Goal: Task Accomplishment & Management: Manage account settings

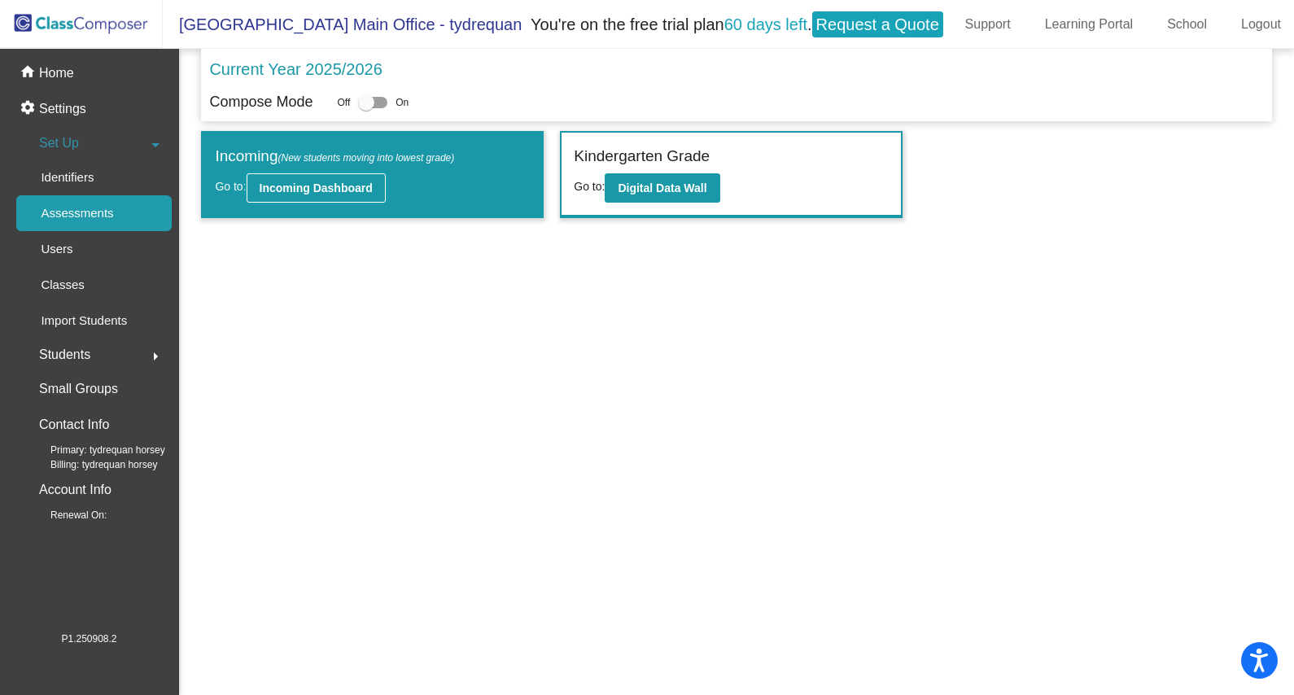
click at [356, 181] on b "Incoming Dashboard" at bounding box center [316, 187] width 113 height 13
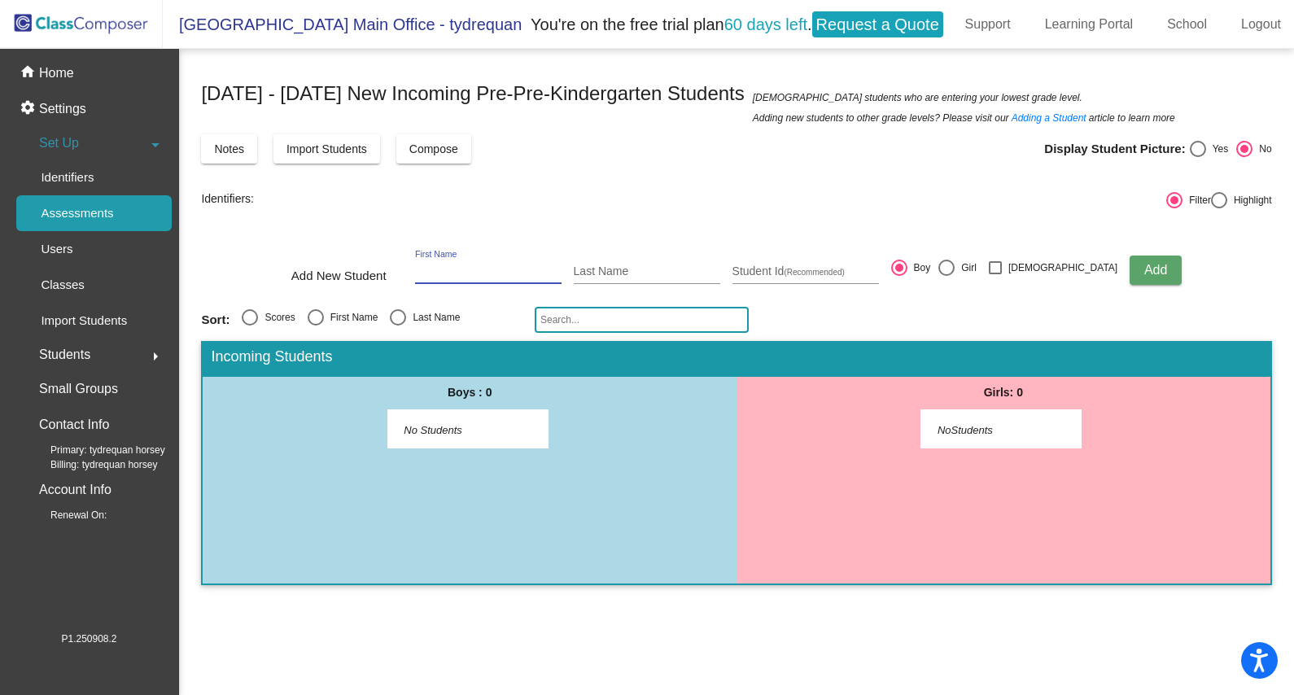
click at [505, 267] on input "First Name" at bounding box center [488, 271] width 146 height 13
type input "e"
click at [661, 273] on input "Last Name" at bounding box center [647, 271] width 146 height 13
type input "e"
click at [871, 251] on div "Student Id (Recommended)" at bounding box center [805, 267] width 146 height 33
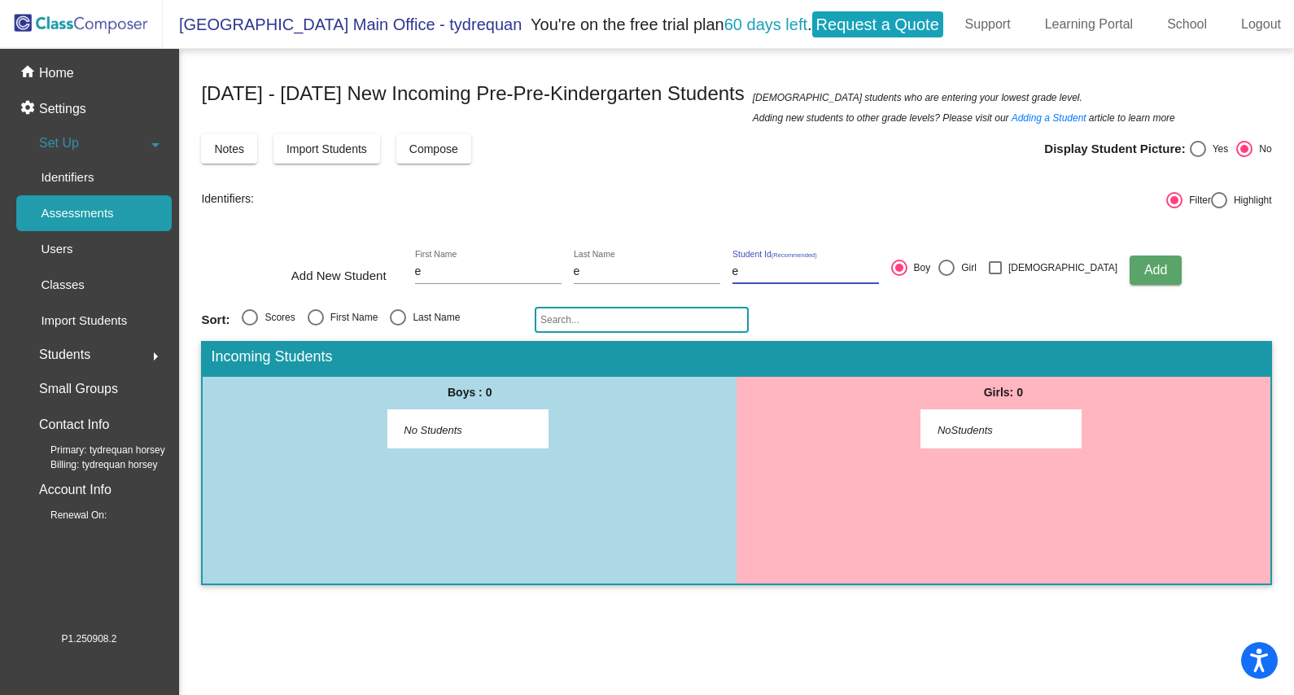
type input "e"
click at [1129, 270] on button "Add" at bounding box center [1155, 270] width 52 height 29
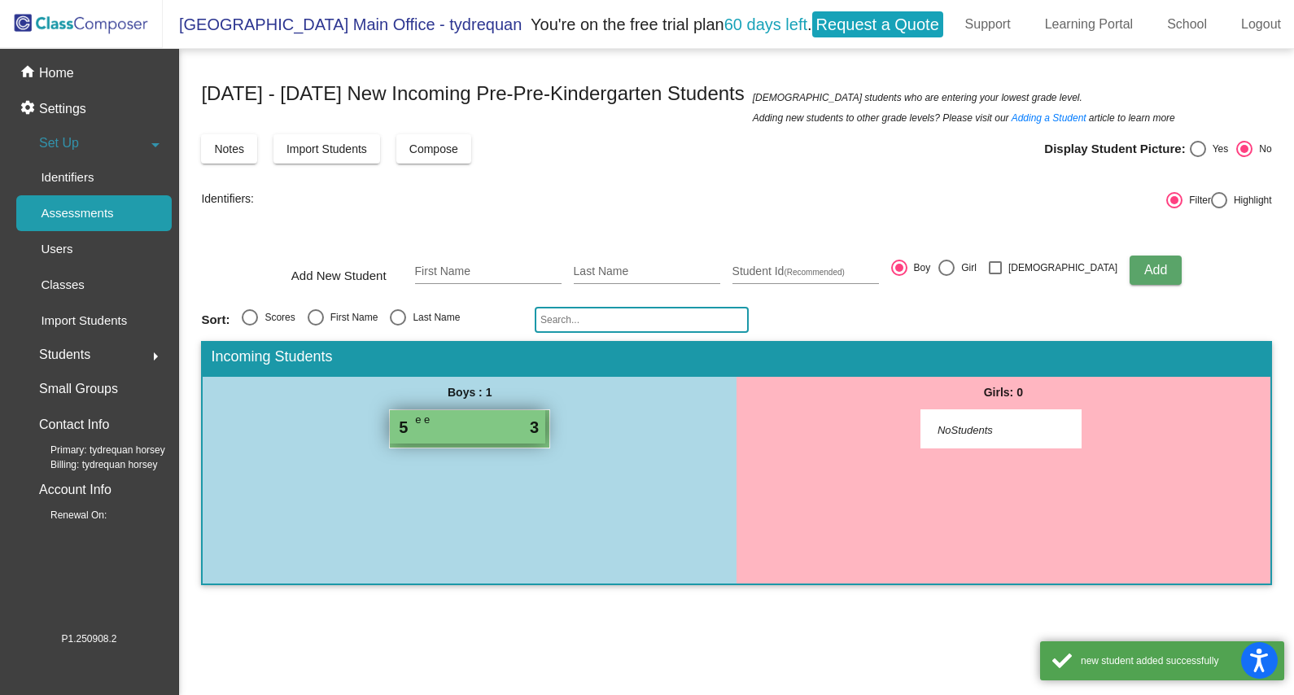
click at [476, 426] on div "5 e e lock do_not_disturb_alt 3" at bounding box center [467, 426] width 155 height 33
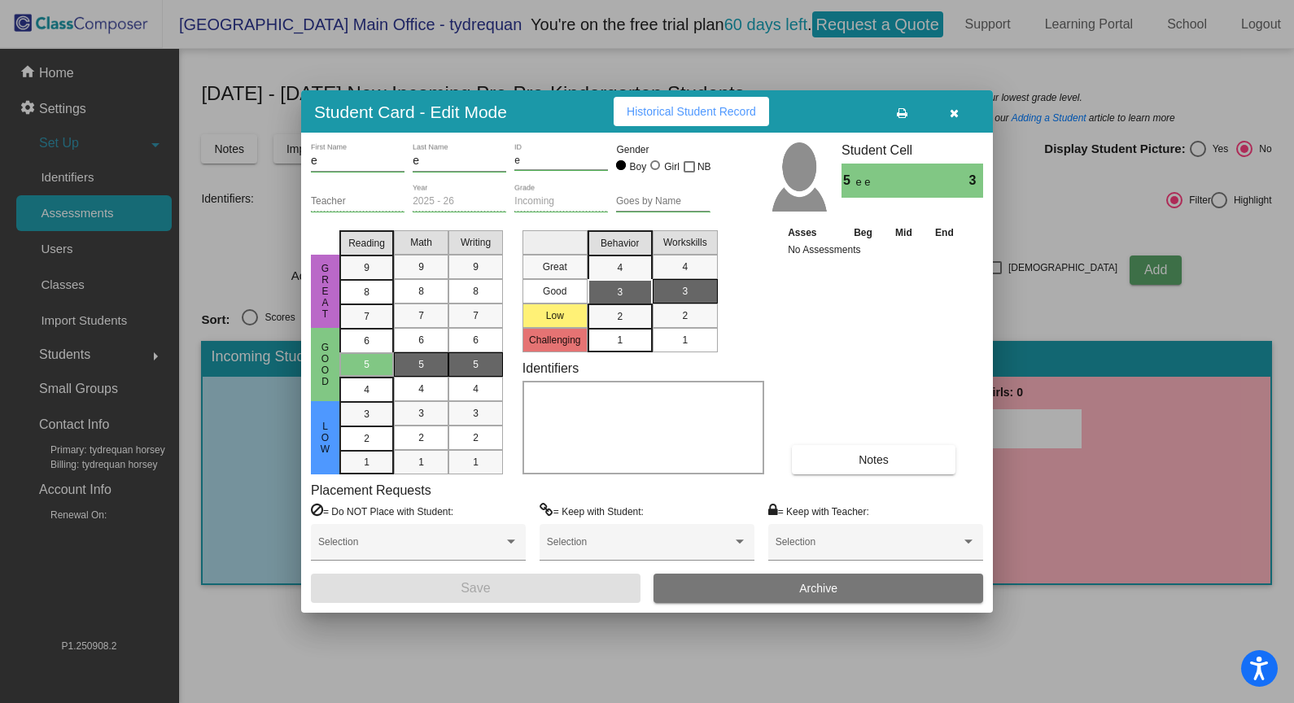
click at [965, 113] on button "button" at bounding box center [954, 111] width 52 height 29
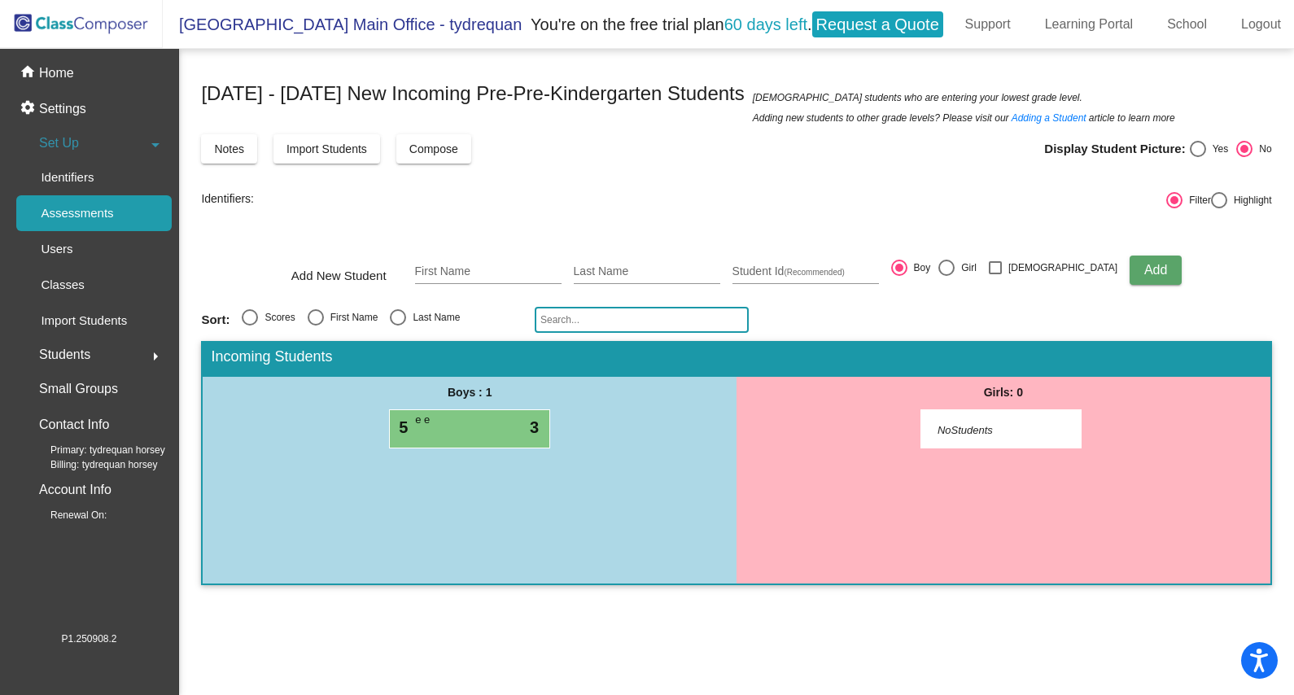
click at [114, 343] on div "Students arrow_right" at bounding box center [93, 355] width 155 height 33
click at [138, 177] on div "Students arrow_drop_down" at bounding box center [93, 175] width 155 height 33
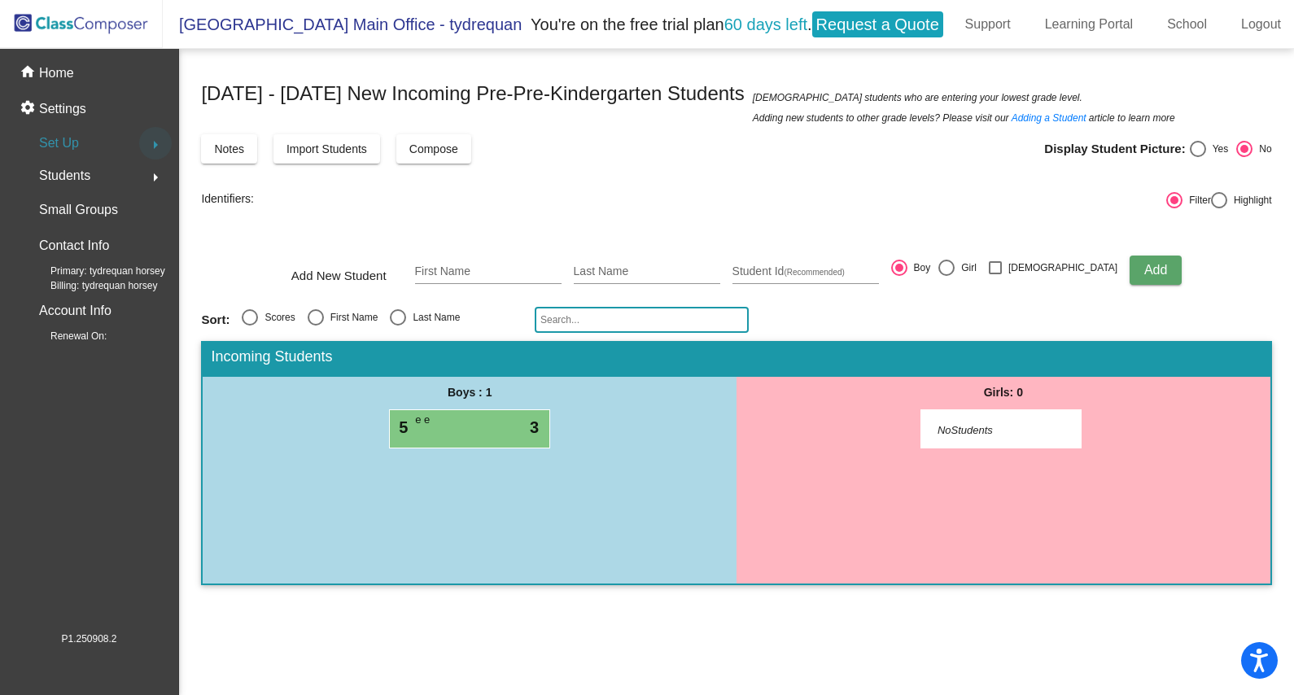
click at [151, 144] on mat-icon "arrow_right" at bounding box center [156, 145] width 20 height 20
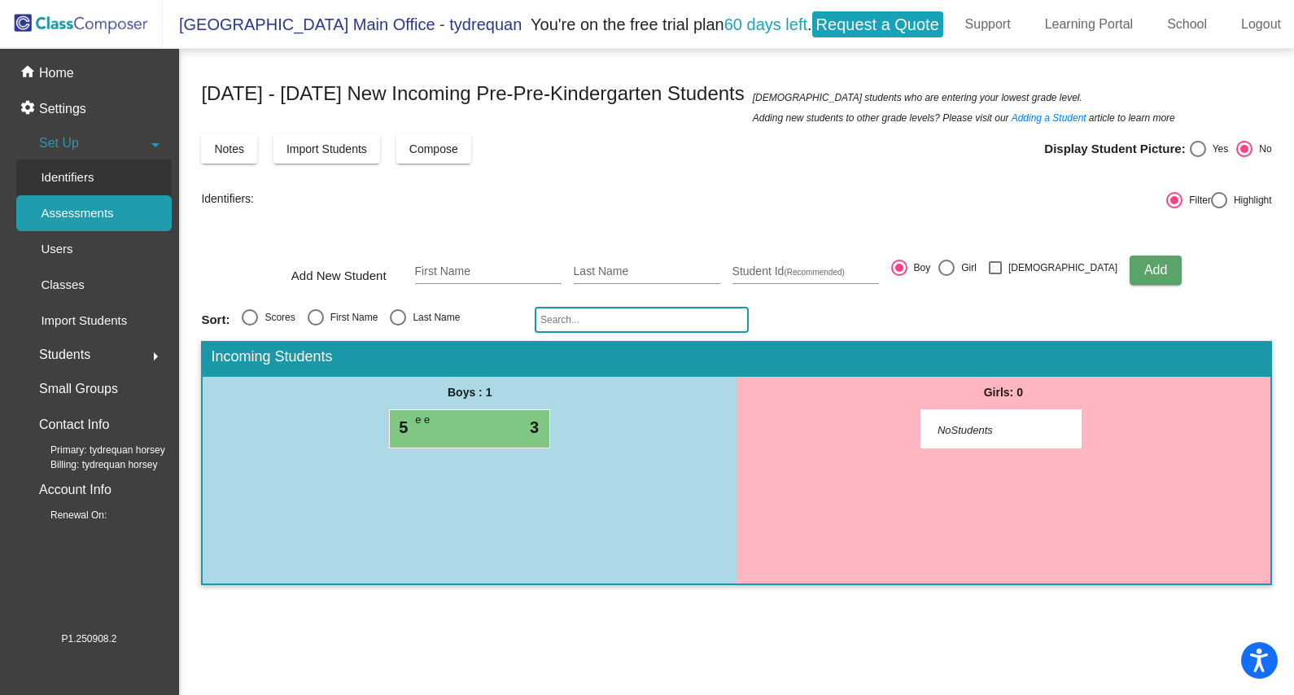
click at [90, 176] on p "Identifiers" at bounding box center [67, 178] width 53 height 20
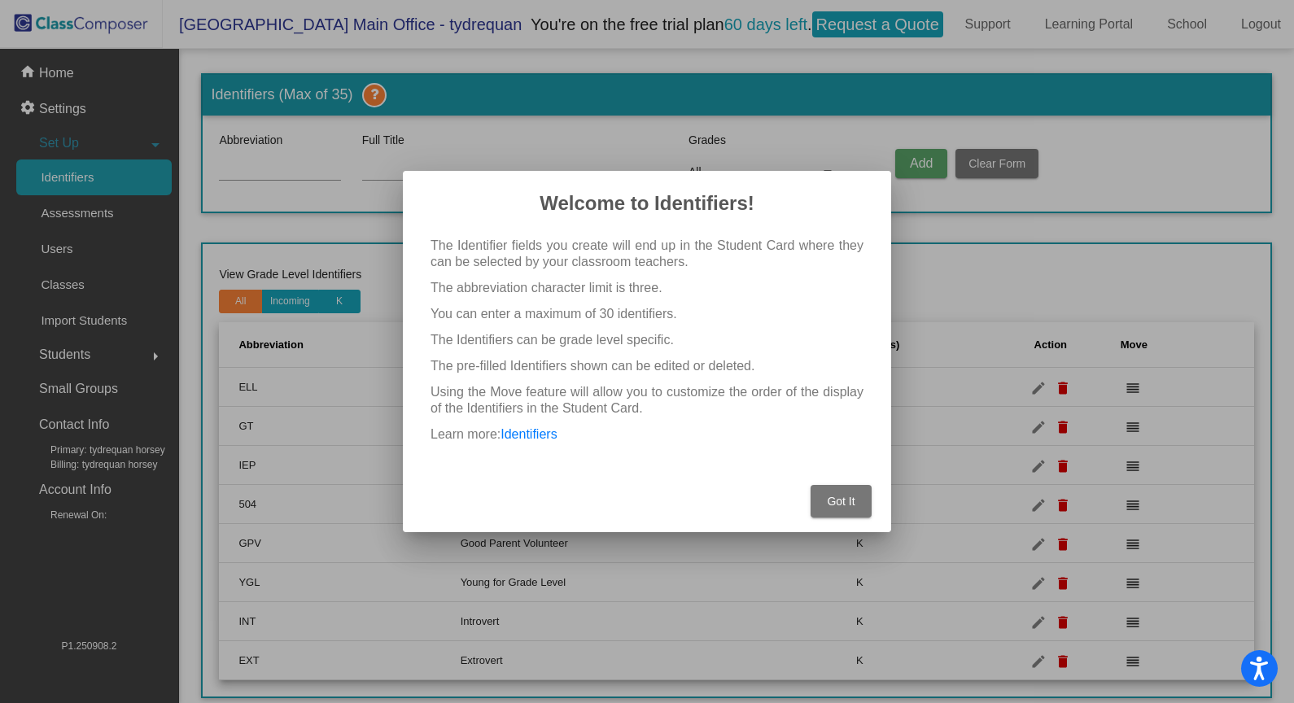
click at [885, 500] on mat-dialog-container "Welcome to Identifiers! The Identifier fields you create will end up in the Stu…" at bounding box center [647, 351] width 488 height 361
click at [857, 496] on button "Got It" at bounding box center [840, 501] width 61 height 33
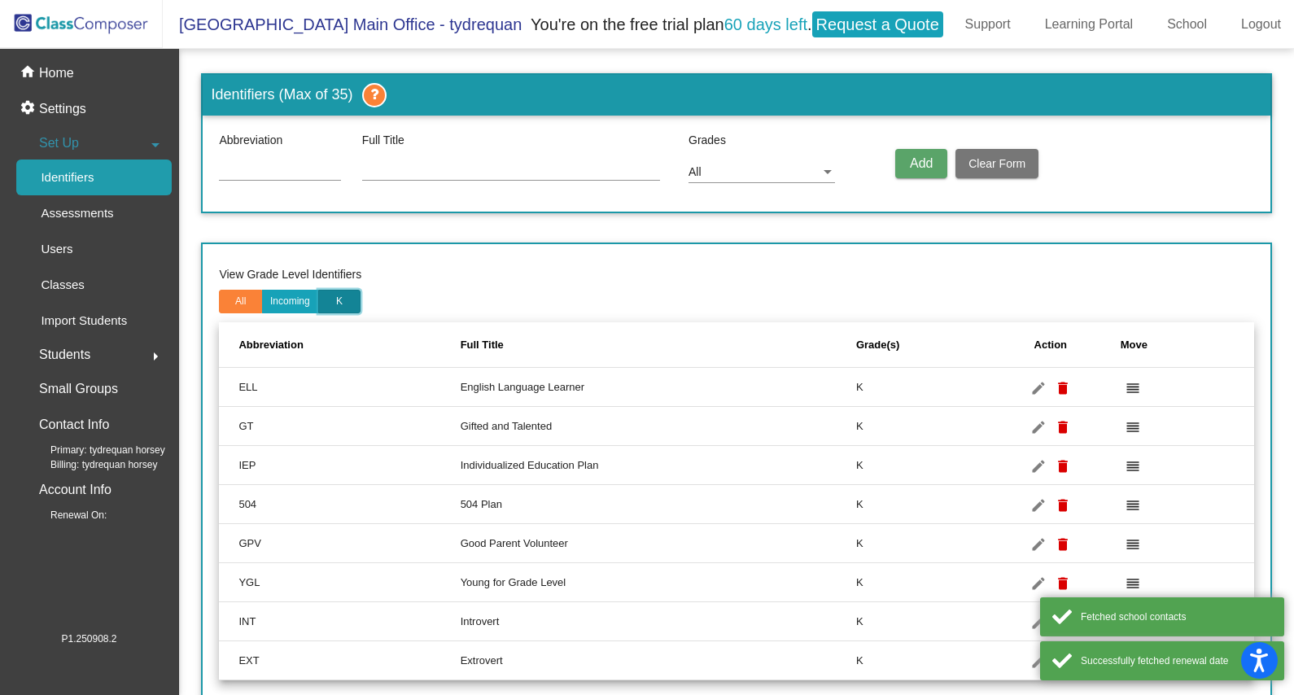
click at [347, 296] on button "K" at bounding box center [339, 302] width 43 height 24
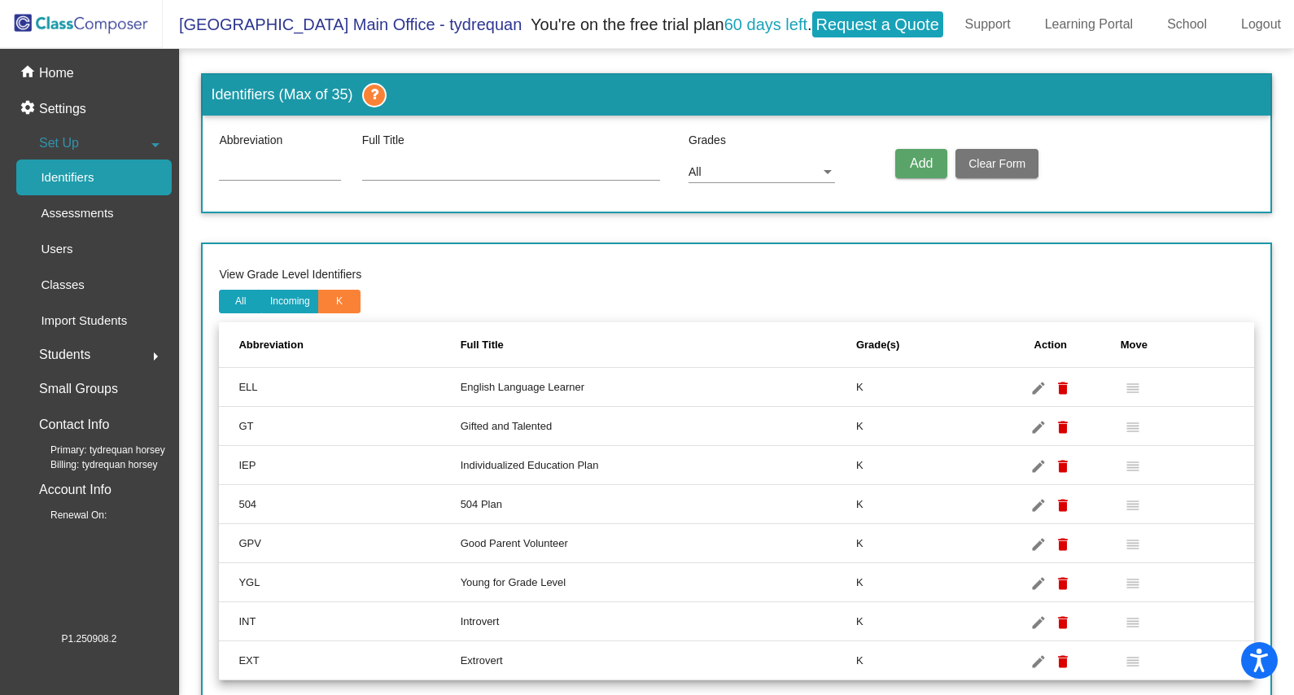
click at [252, 168] on input at bounding box center [280, 169] width 122 height 13
click at [243, 459] on td "IEP" at bounding box center [339, 465] width 241 height 39
click at [242, 460] on td "IEP" at bounding box center [339, 465] width 241 height 39
copy td "IEP"
click at [233, 182] on div at bounding box center [280, 172] width 122 height 46
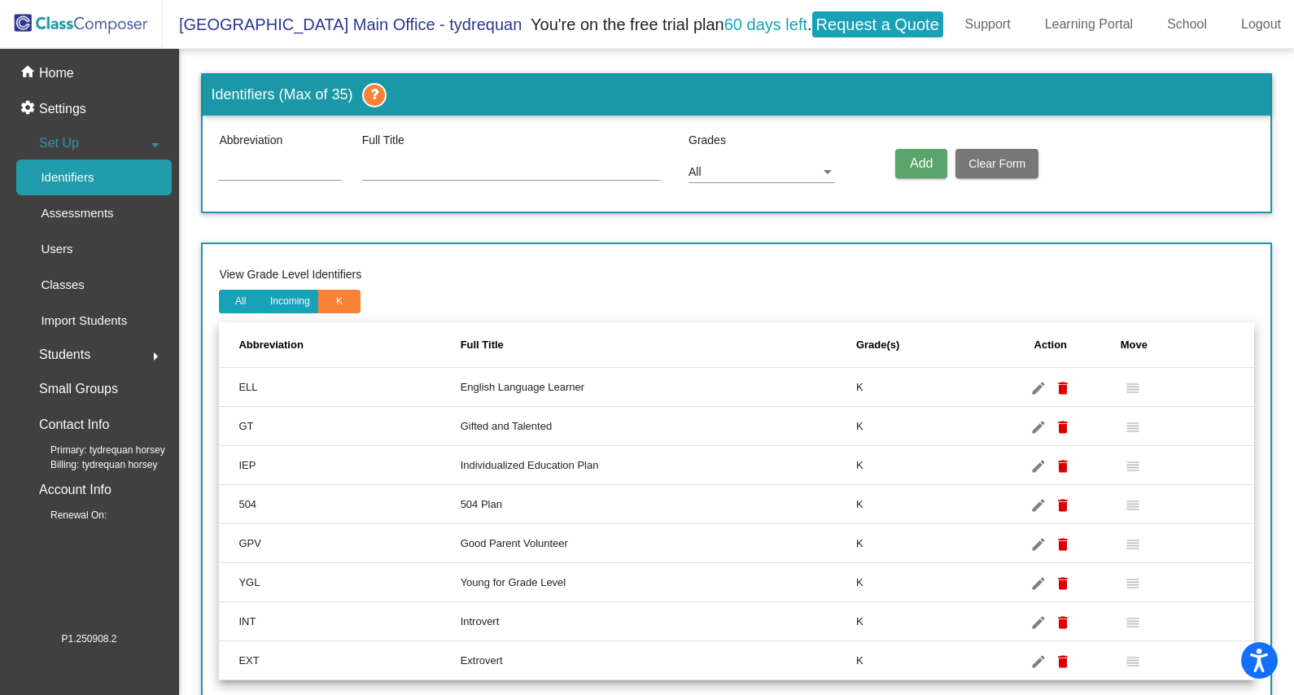
click at [267, 190] on div at bounding box center [280, 172] width 122 height 46
click at [1033, 382] on mat-icon "edit" at bounding box center [1039, 388] width 20 height 20
type input "ELL"
type input "English Language Learner"
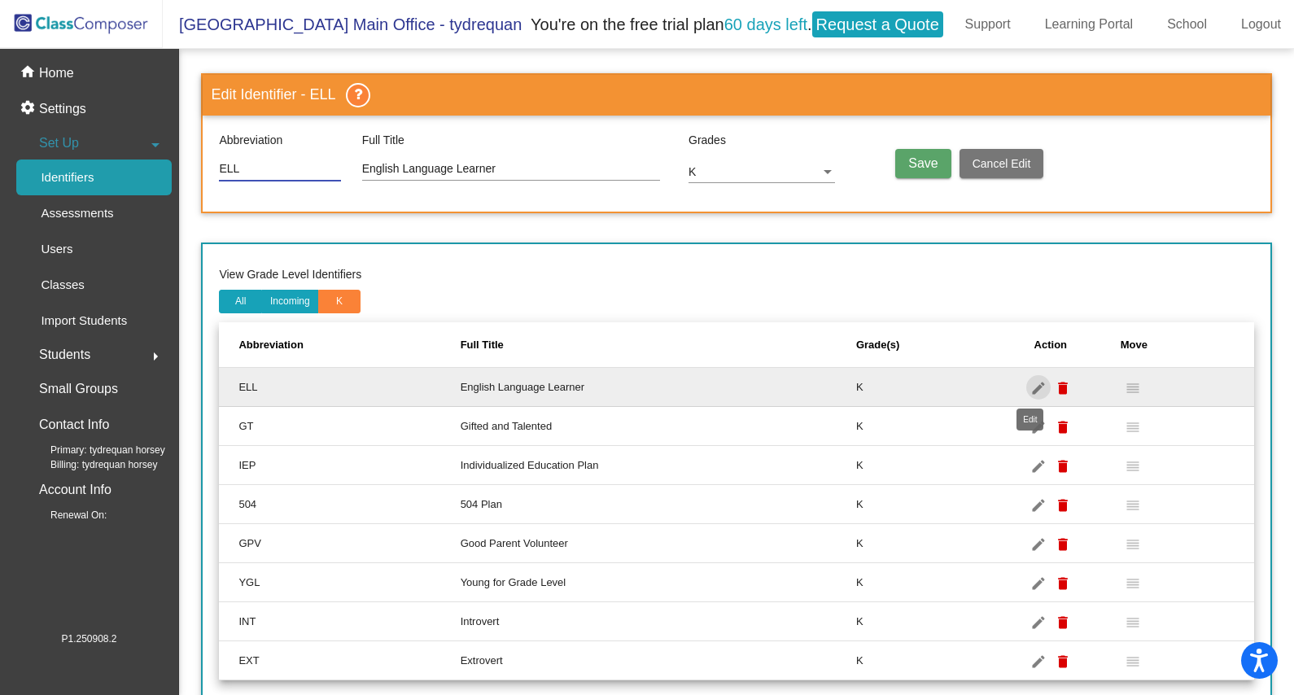
scroll to position [20, 0]
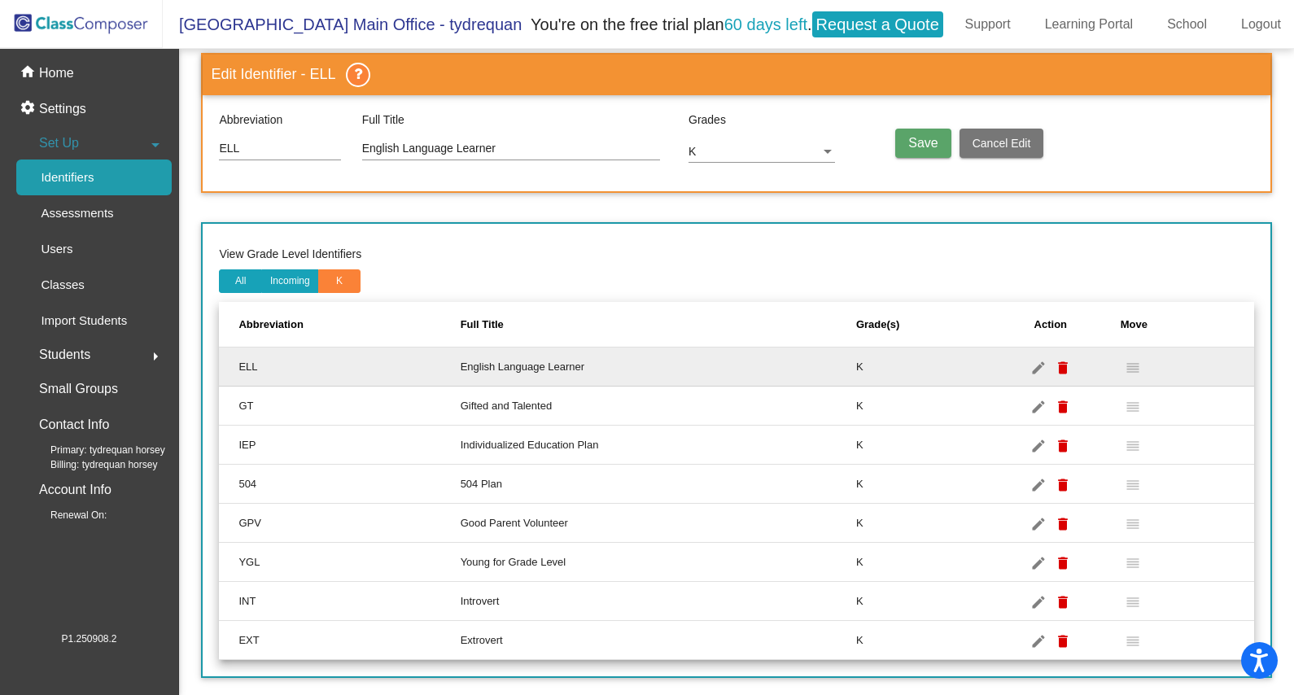
click at [810, 159] on div "K" at bounding box center [761, 153] width 146 height 41
click at [787, 133] on div "K" at bounding box center [761, 147] width 146 height 29
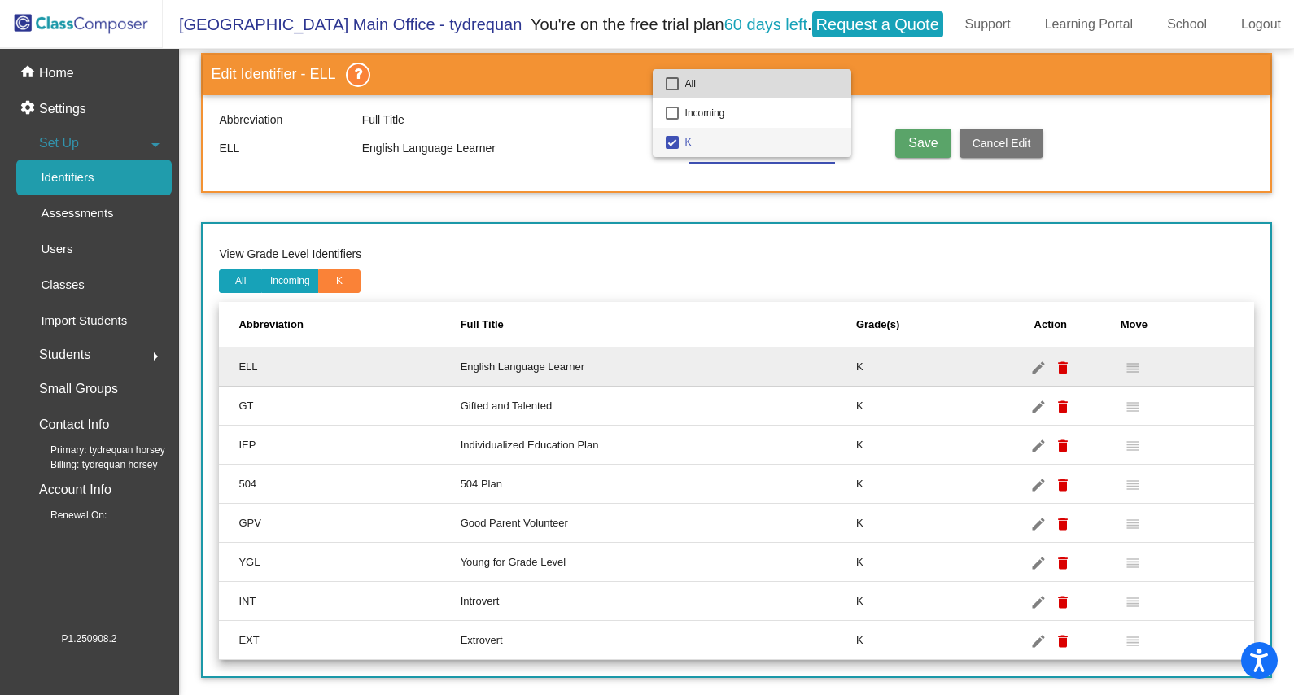
click at [775, 79] on span "All" at bounding box center [761, 83] width 153 height 29
click at [937, 140] on div at bounding box center [647, 347] width 1294 height 695
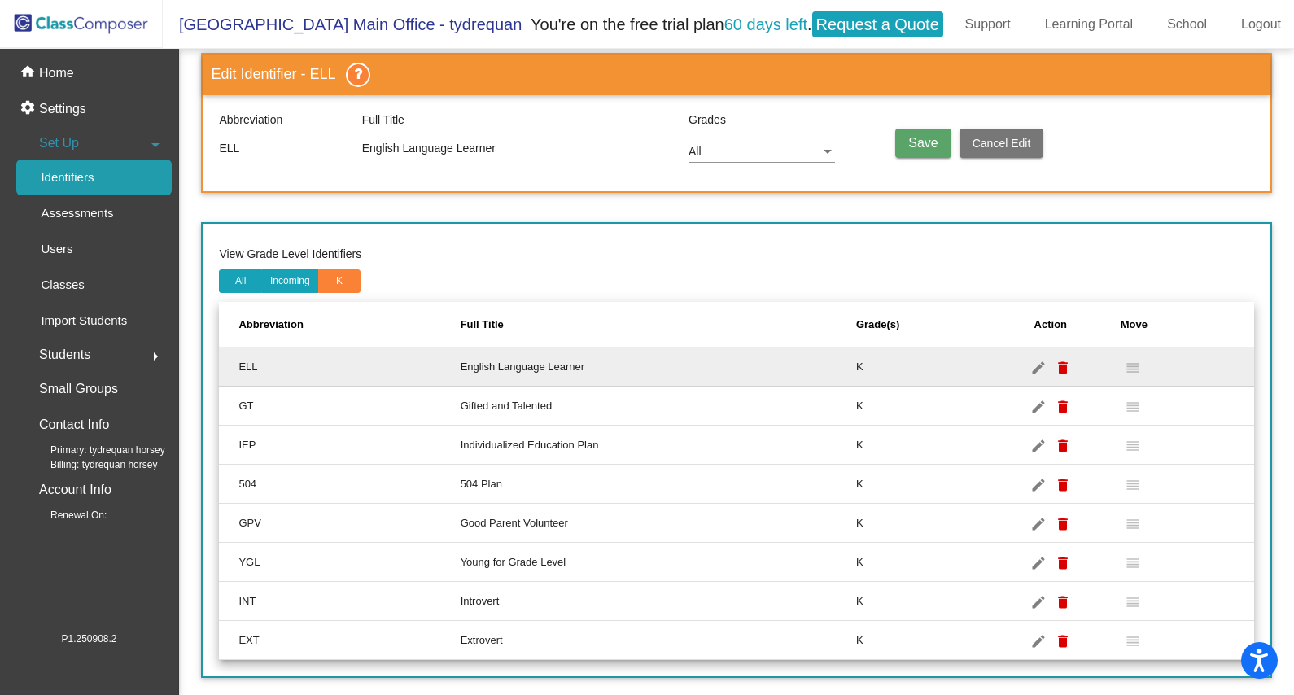
click at [933, 136] on button "Save" at bounding box center [922, 143] width 55 height 29
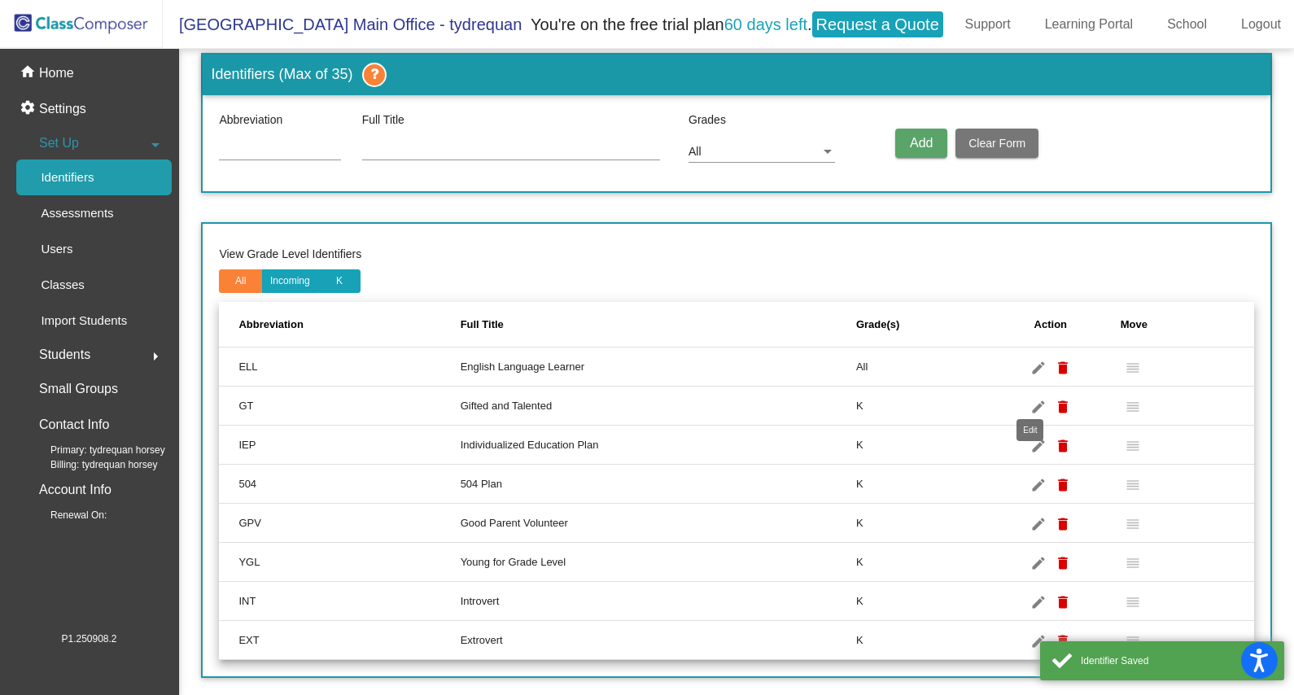
click at [1039, 397] on mat-icon "edit" at bounding box center [1039, 407] width 20 height 20
type input "GT"
type input "Gifted and Talented"
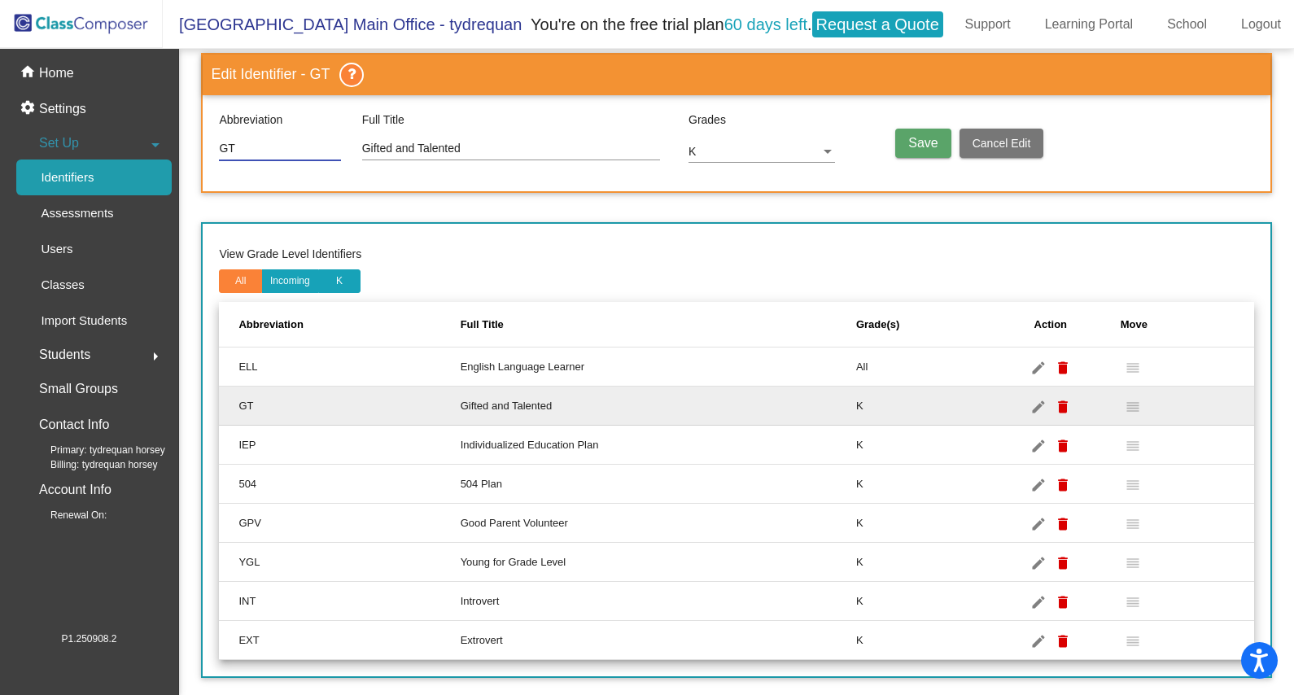
click at [793, 146] on div "K" at bounding box center [754, 152] width 132 height 13
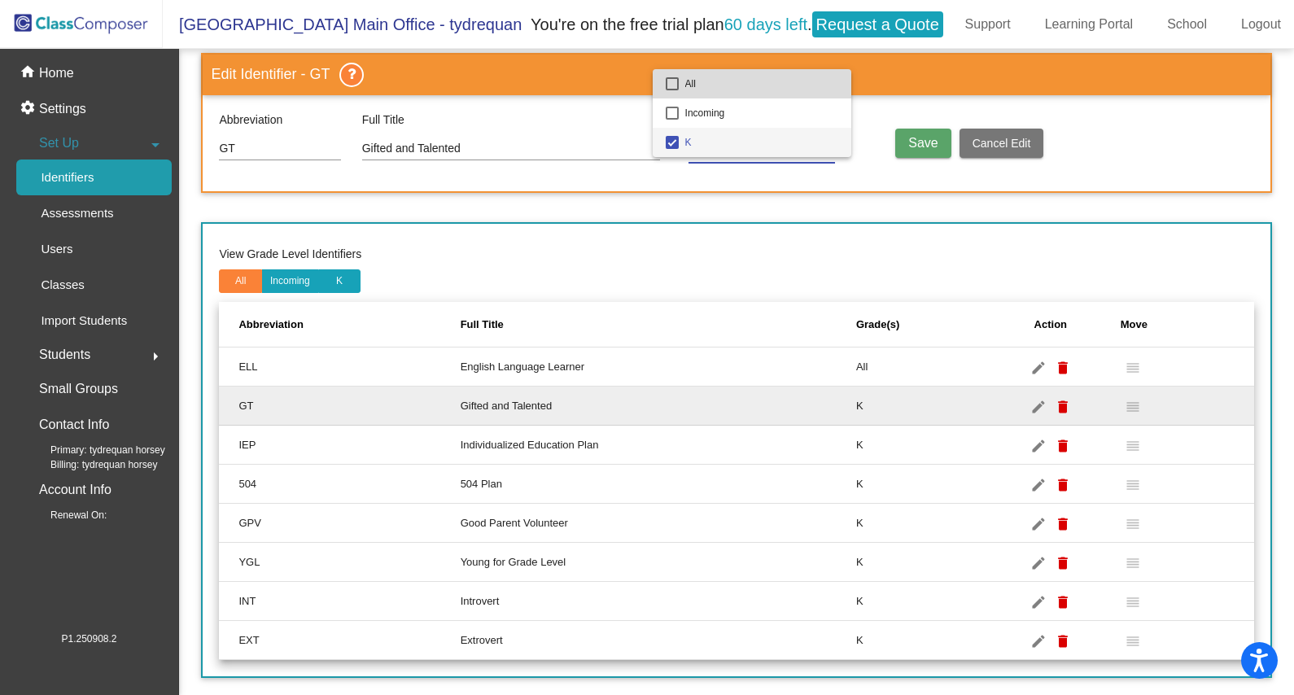
click at [762, 76] on span "All" at bounding box center [761, 83] width 153 height 29
click at [906, 133] on div at bounding box center [647, 347] width 1294 height 695
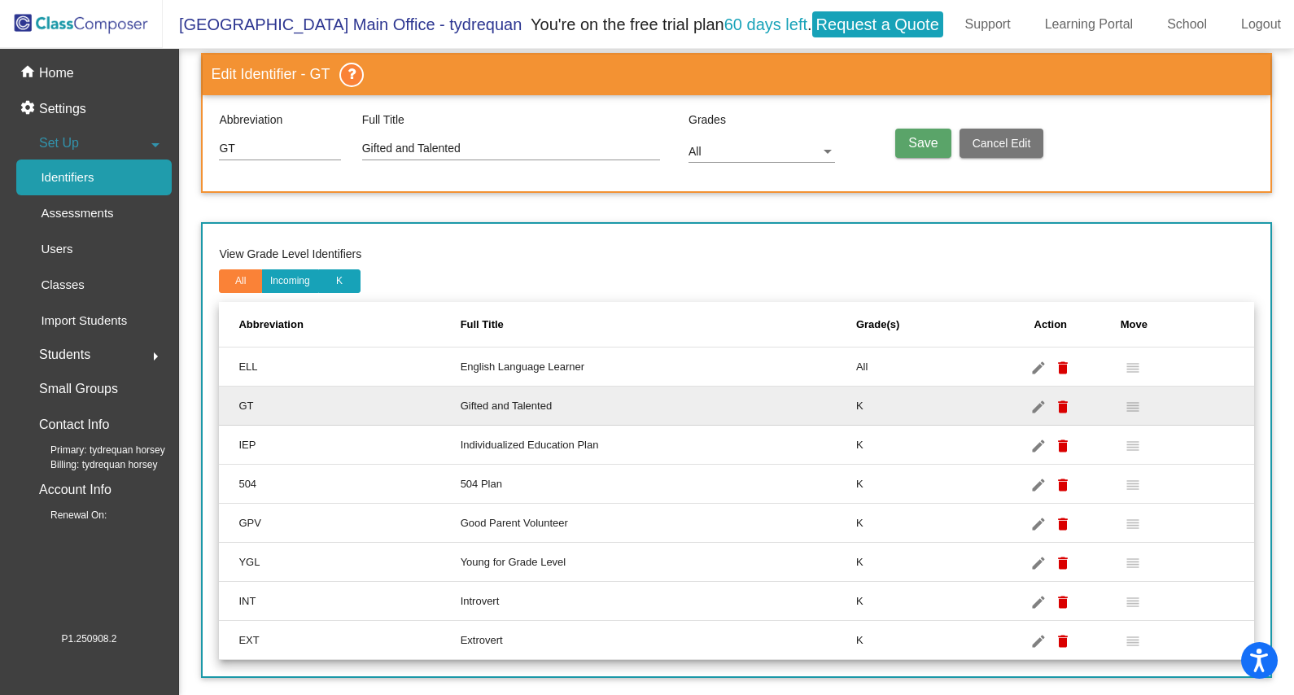
click at [919, 137] on span "Save" at bounding box center [922, 143] width 29 height 14
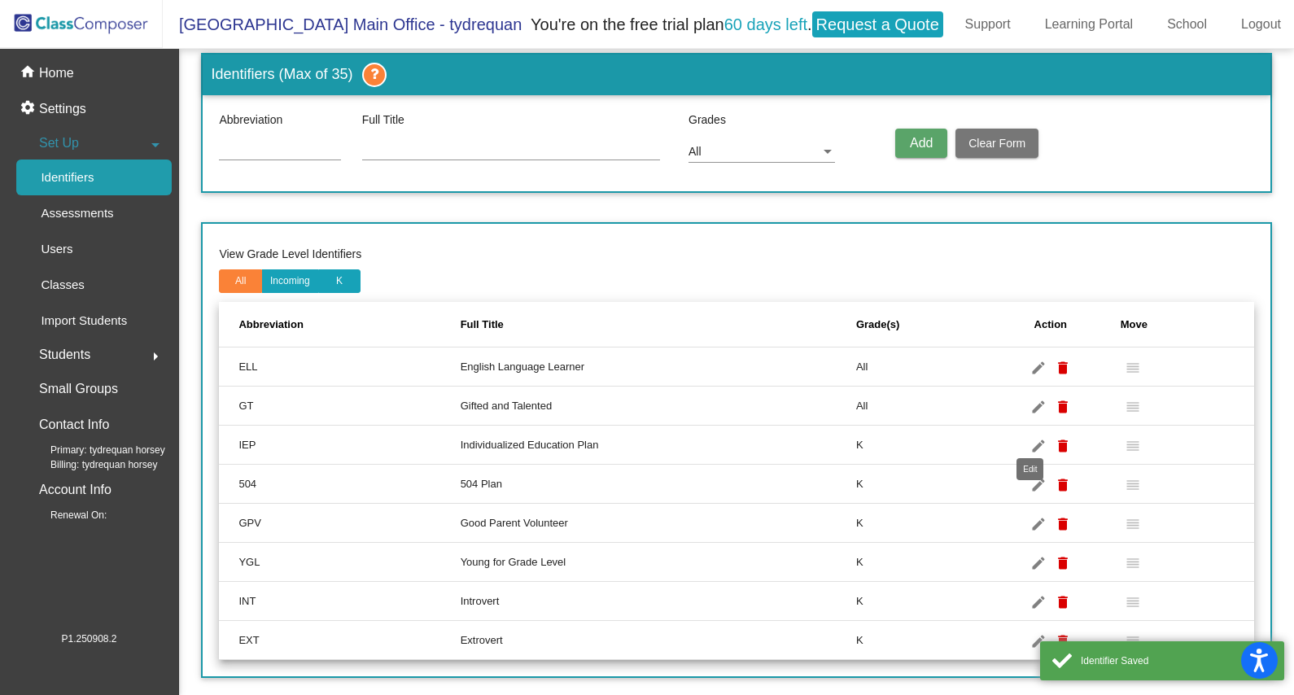
click at [1029, 436] on mat-icon "edit" at bounding box center [1039, 446] width 20 height 20
type input "IEP"
type input "Individualized Education Plan"
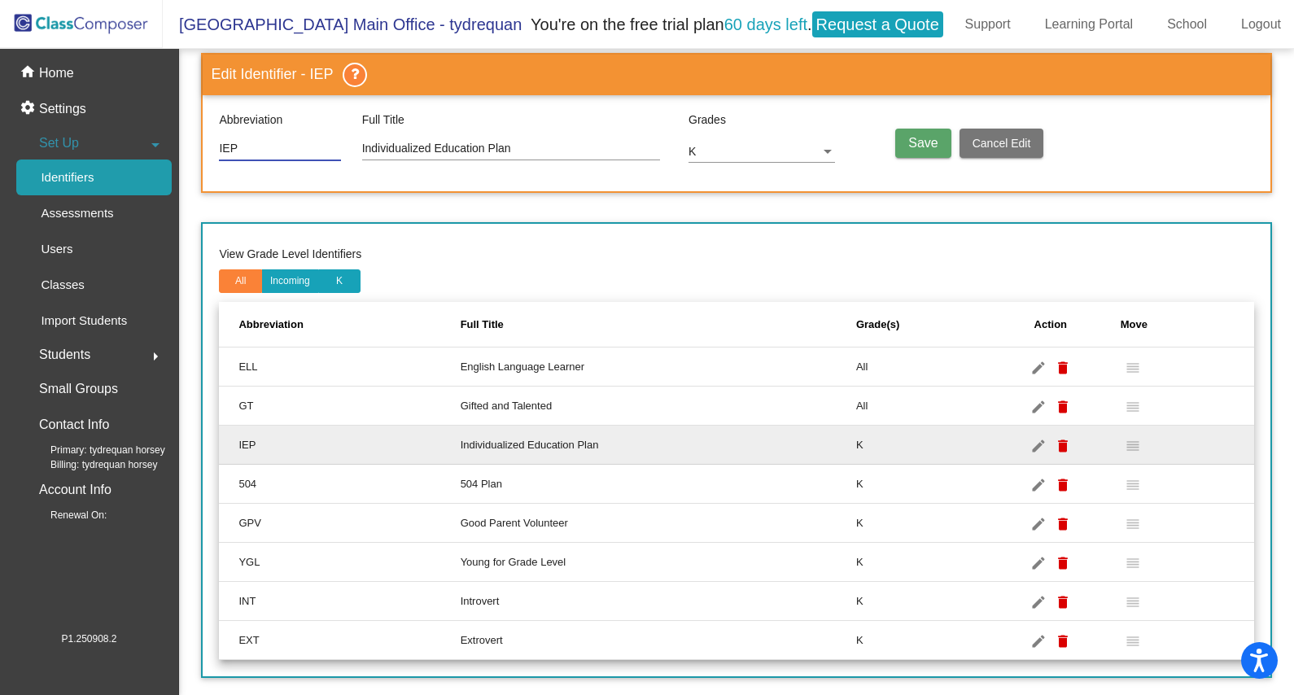
click at [820, 146] on div at bounding box center [827, 152] width 15 height 13
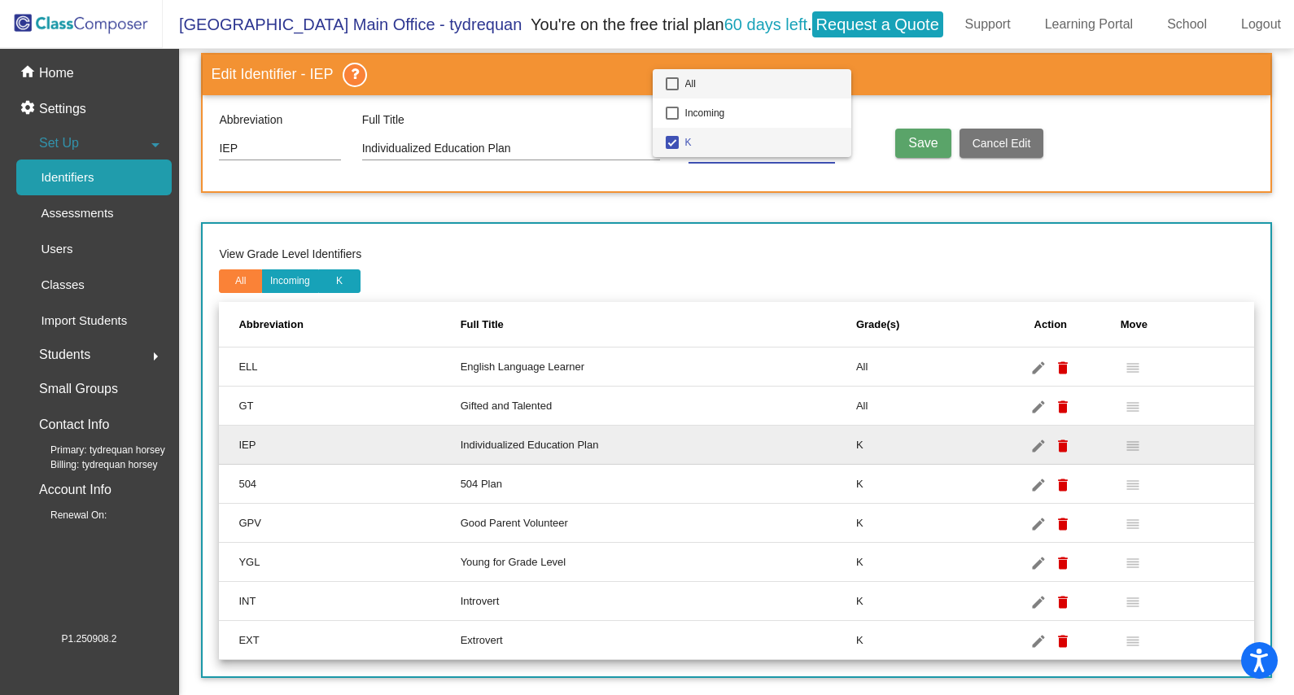
click at [761, 85] on span "All" at bounding box center [761, 83] width 153 height 29
click at [893, 122] on div at bounding box center [647, 347] width 1294 height 695
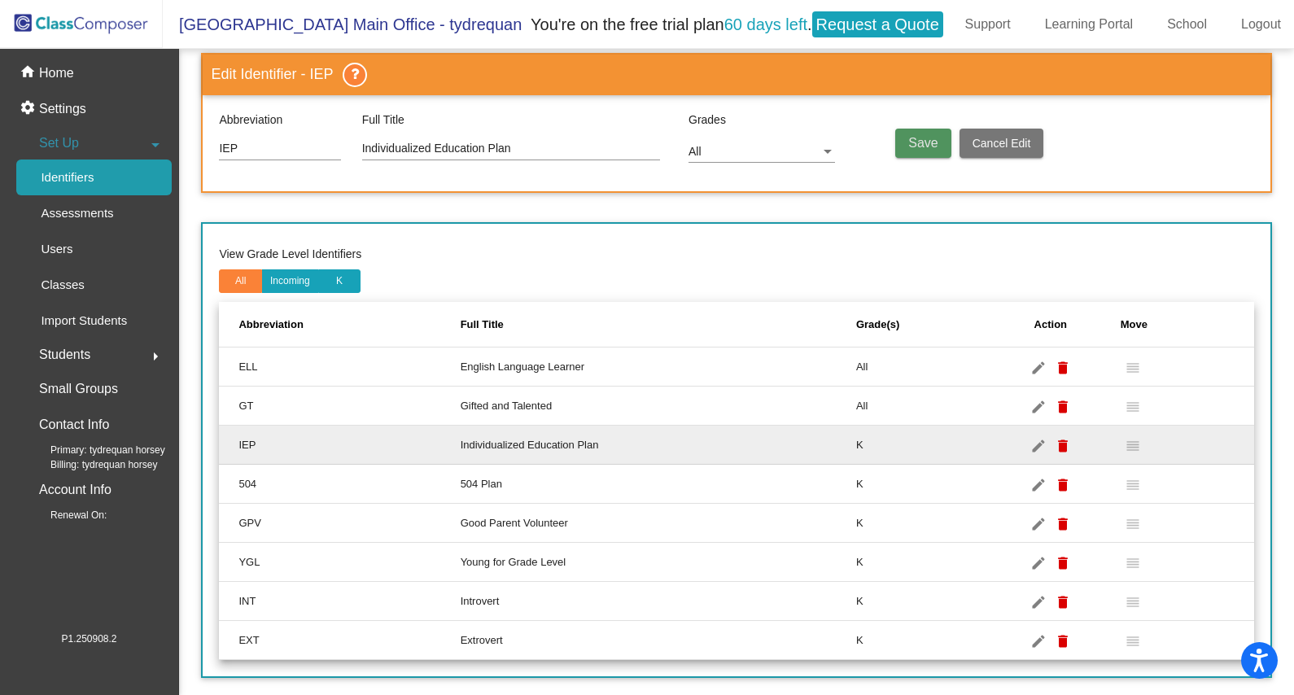
click at [908, 141] on span "Save" at bounding box center [922, 143] width 29 height 14
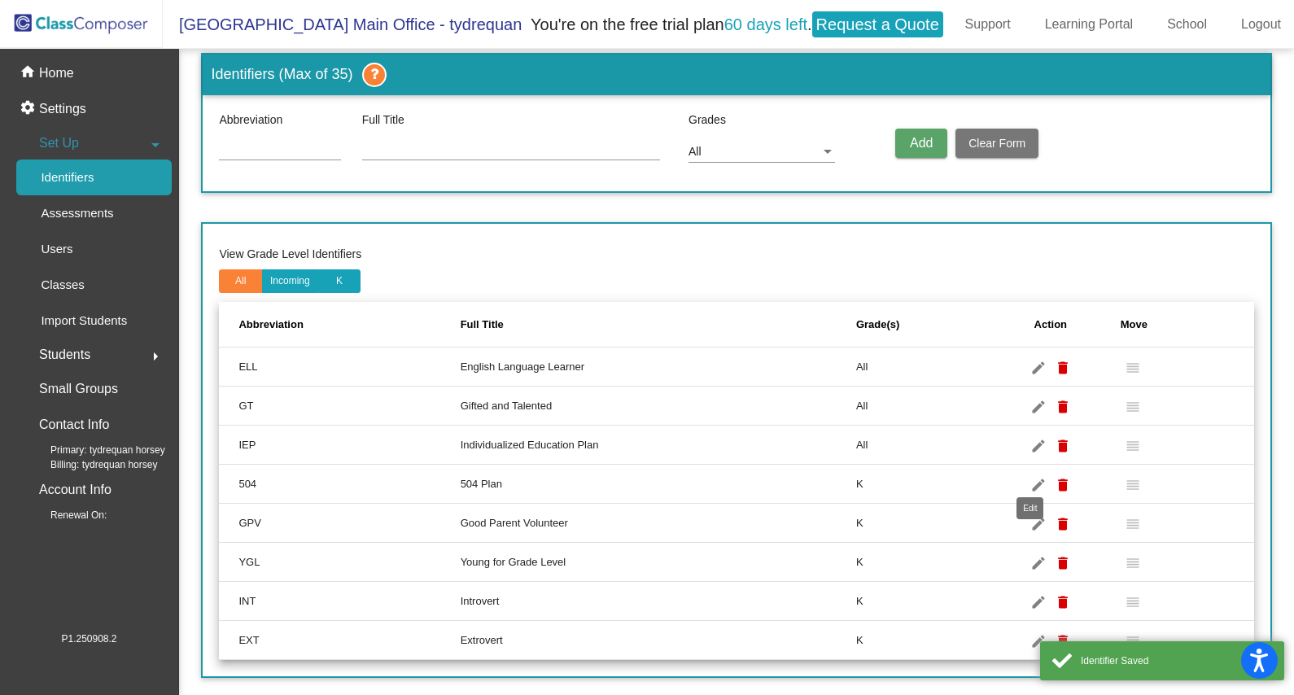
click at [1029, 476] on mat-icon "edit" at bounding box center [1039, 485] width 20 height 20
type input "504"
type input "504 Plan"
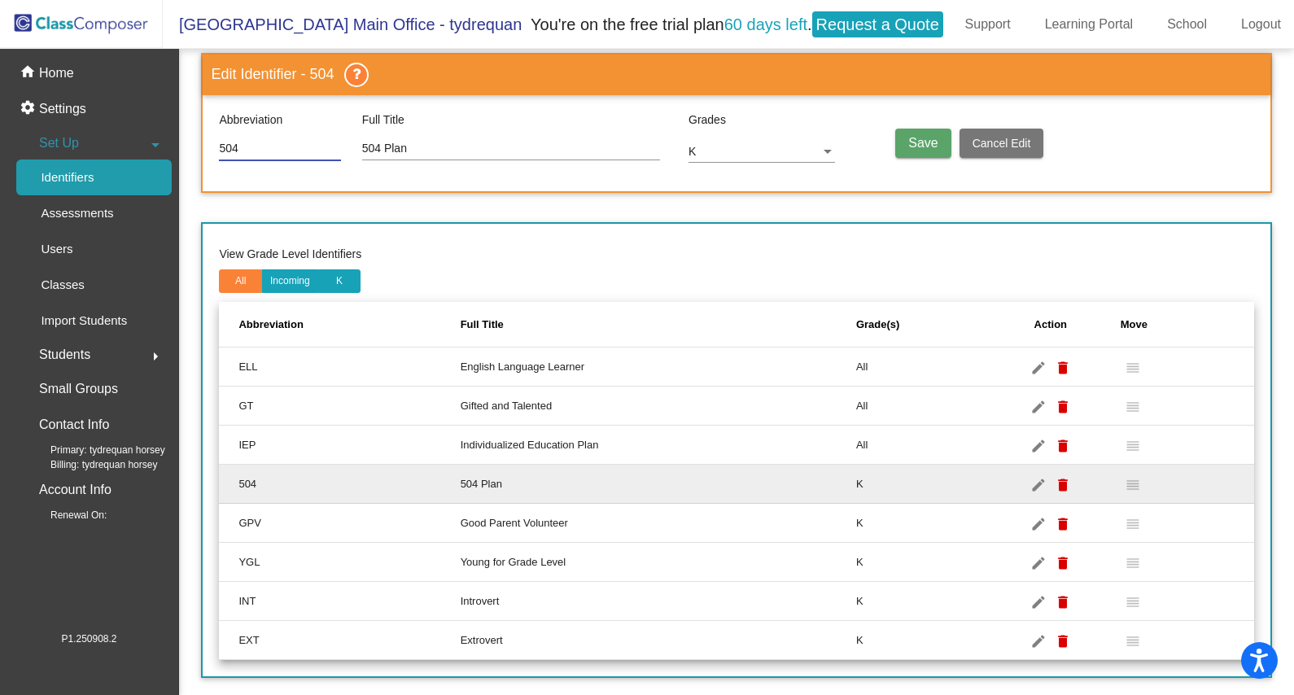
click at [737, 146] on div "K" at bounding box center [754, 152] width 132 height 13
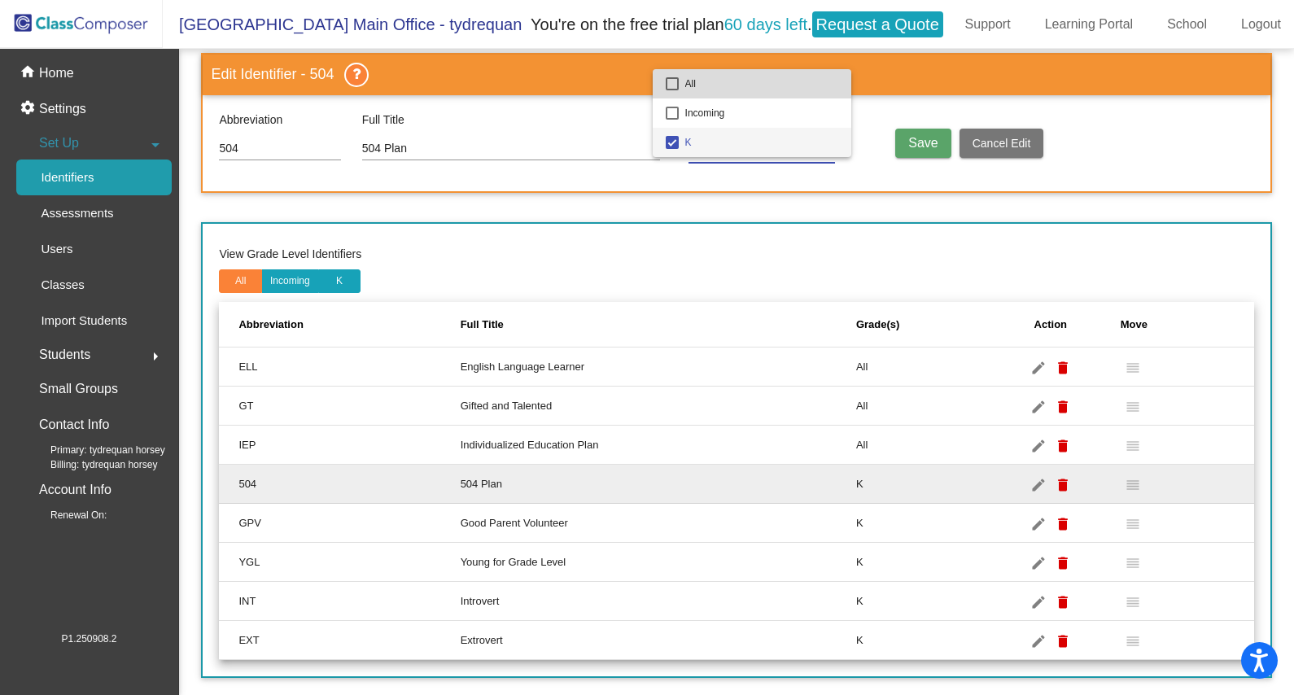
click at [754, 93] on span "All" at bounding box center [761, 83] width 153 height 29
click at [736, 111] on span "Incoming" at bounding box center [761, 112] width 153 height 29
click at [754, 92] on span "All" at bounding box center [761, 83] width 153 height 29
click at [897, 125] on div at bounding box center [647, 347] width 1294 height 695
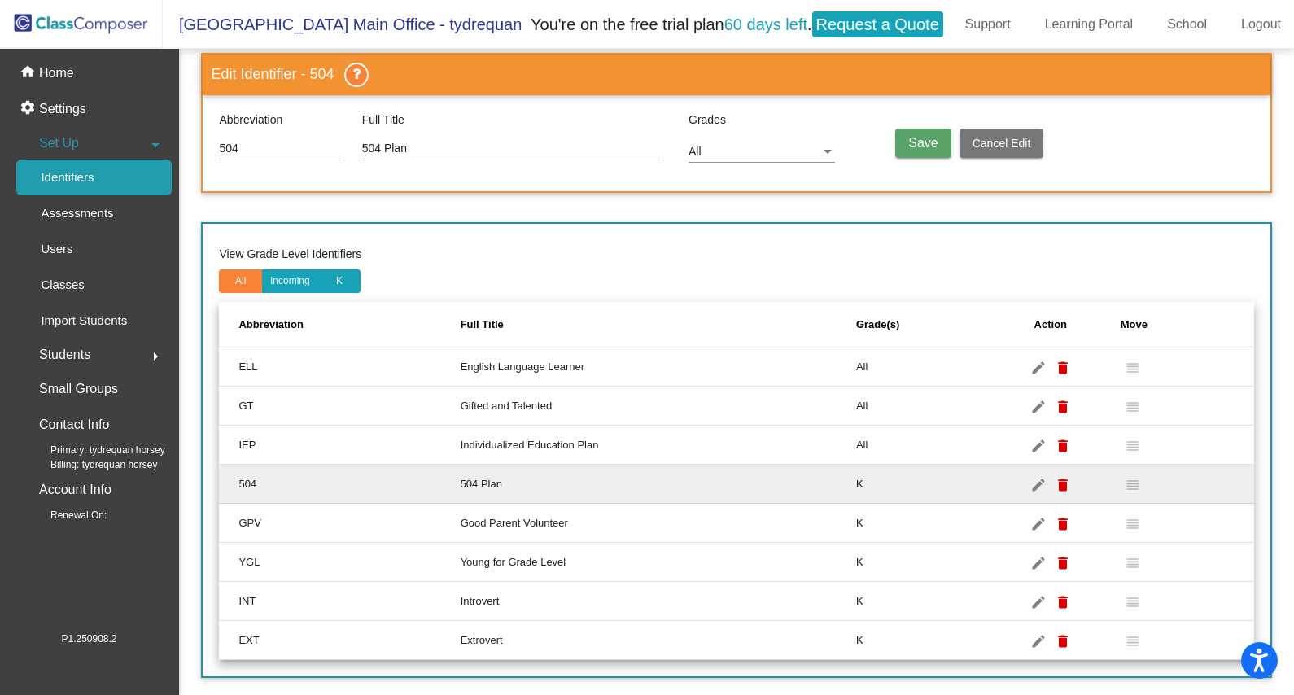
click at [900, 137] on button "Save" at bounding box center [922, 143] width 55 height 29
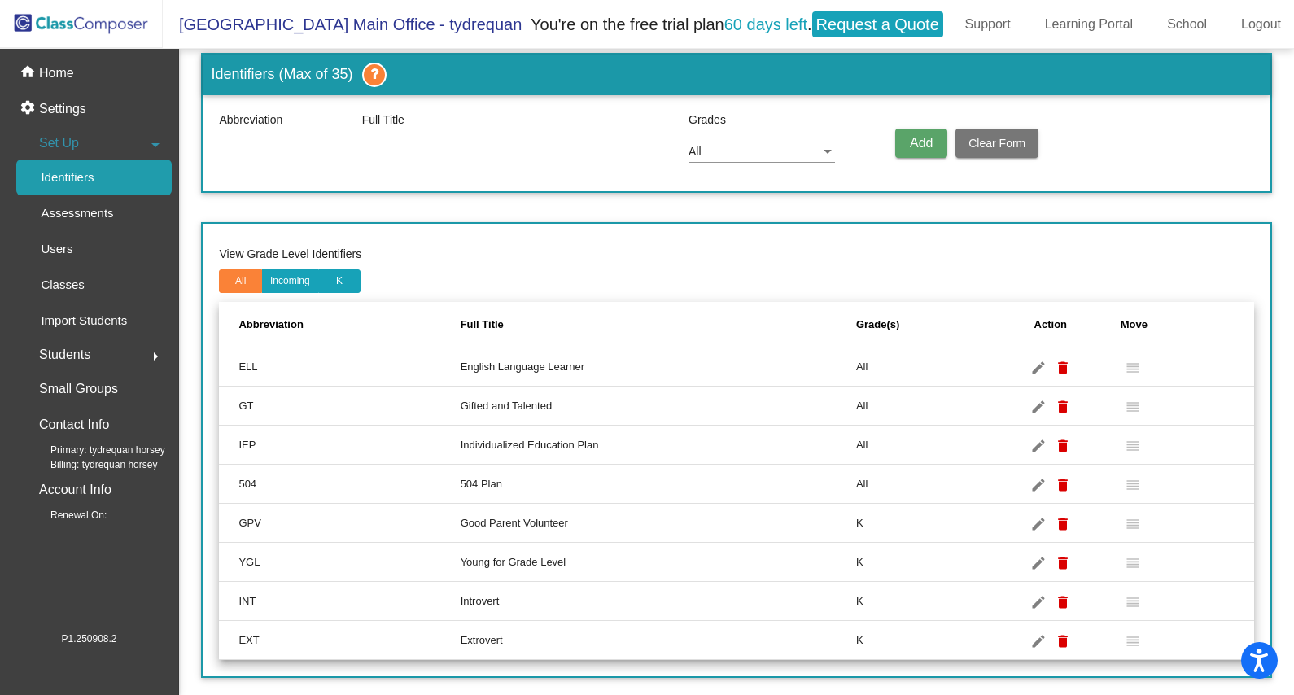
click at [124, 351] on div "Students arrow_right" at bounding box center [93, 355] width 155 height 33
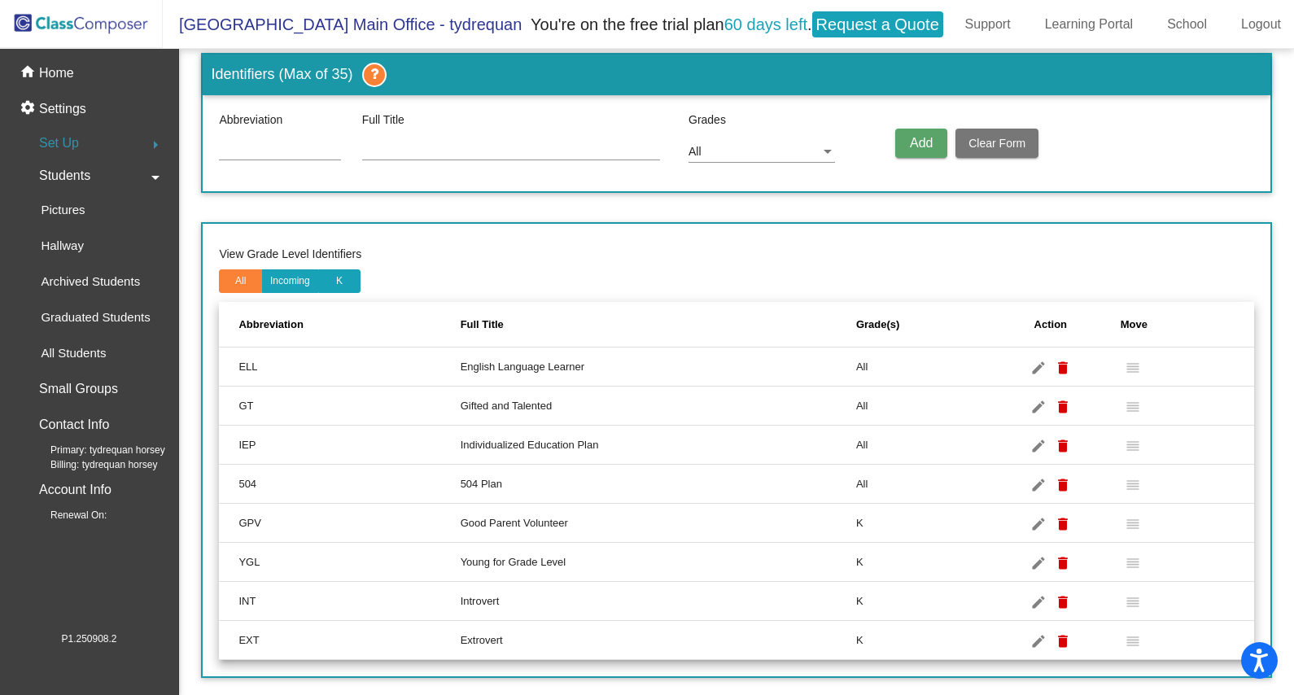
click at [129, 133] on div "Set Up arrow_right" at bounding box center [93, 143] width 155 height 33
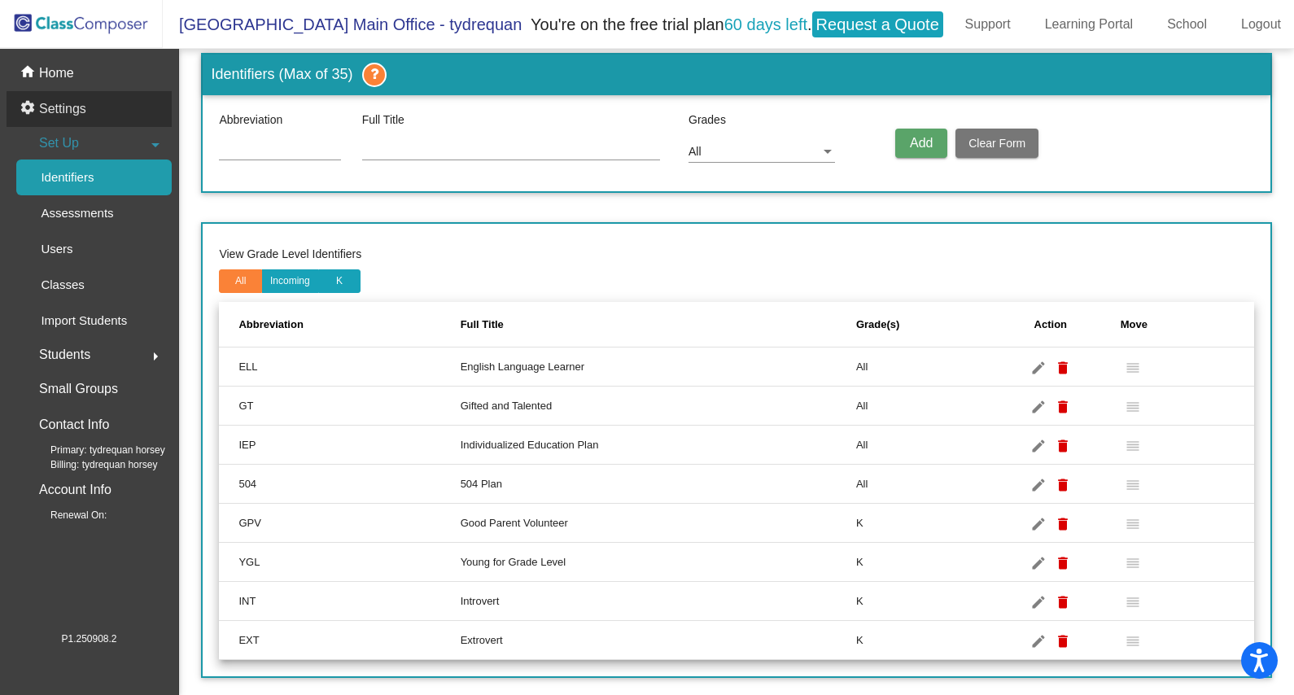
click at [108, 111] on div "settings Settings" at bounding box center [89, 109] width 165 height 36
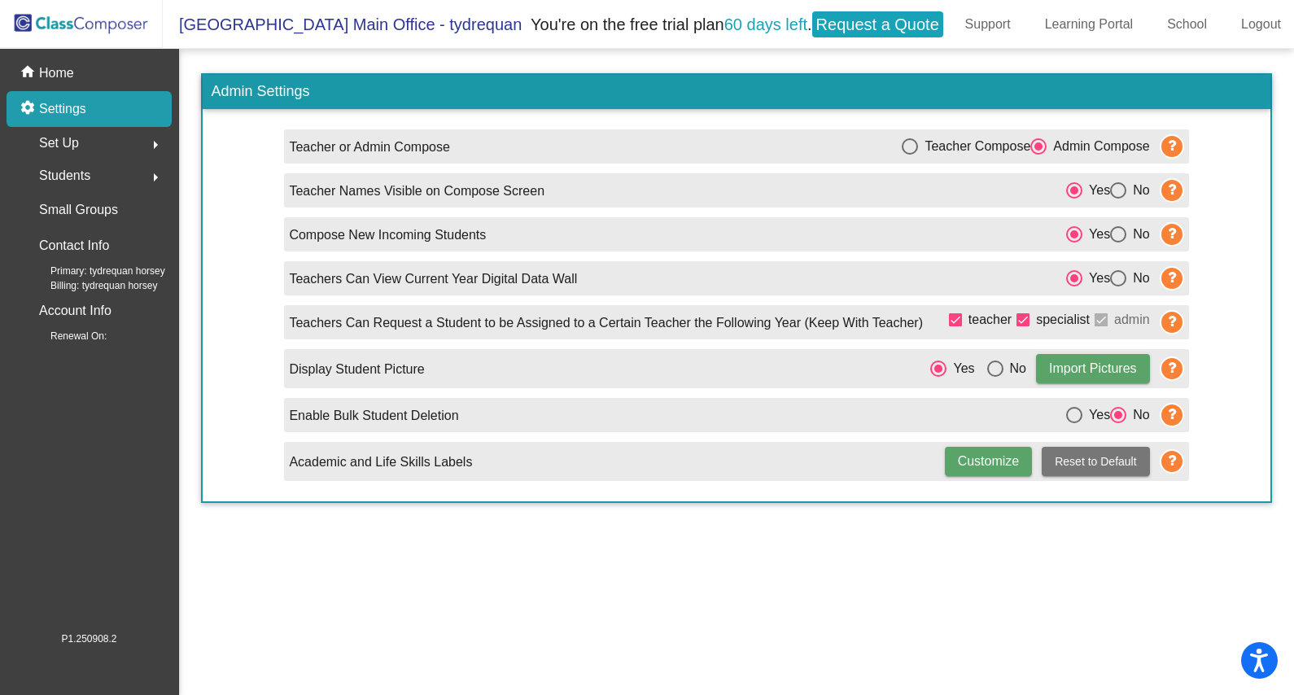
click at [69, 142] on span "Set Up" at bounding box center [59, 143] width 40 height 23
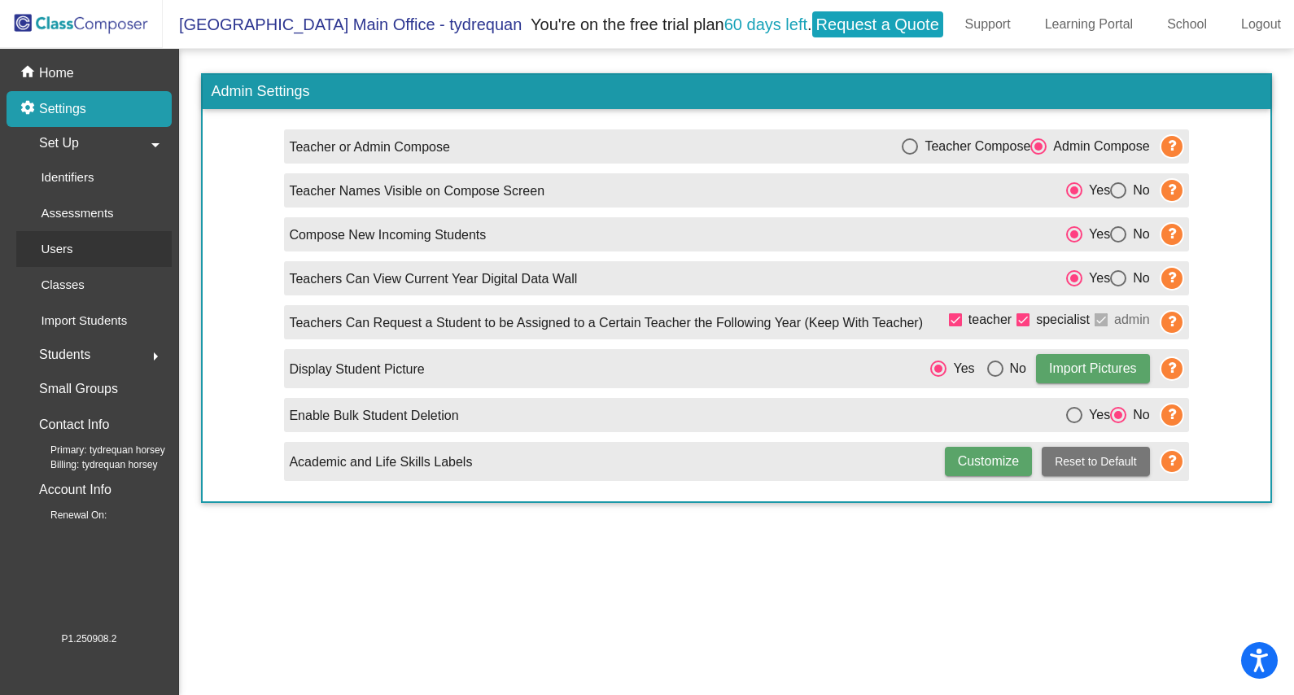
click at [59, 239] on p "Users" at bounding box center [57, 249] width 32 height 20
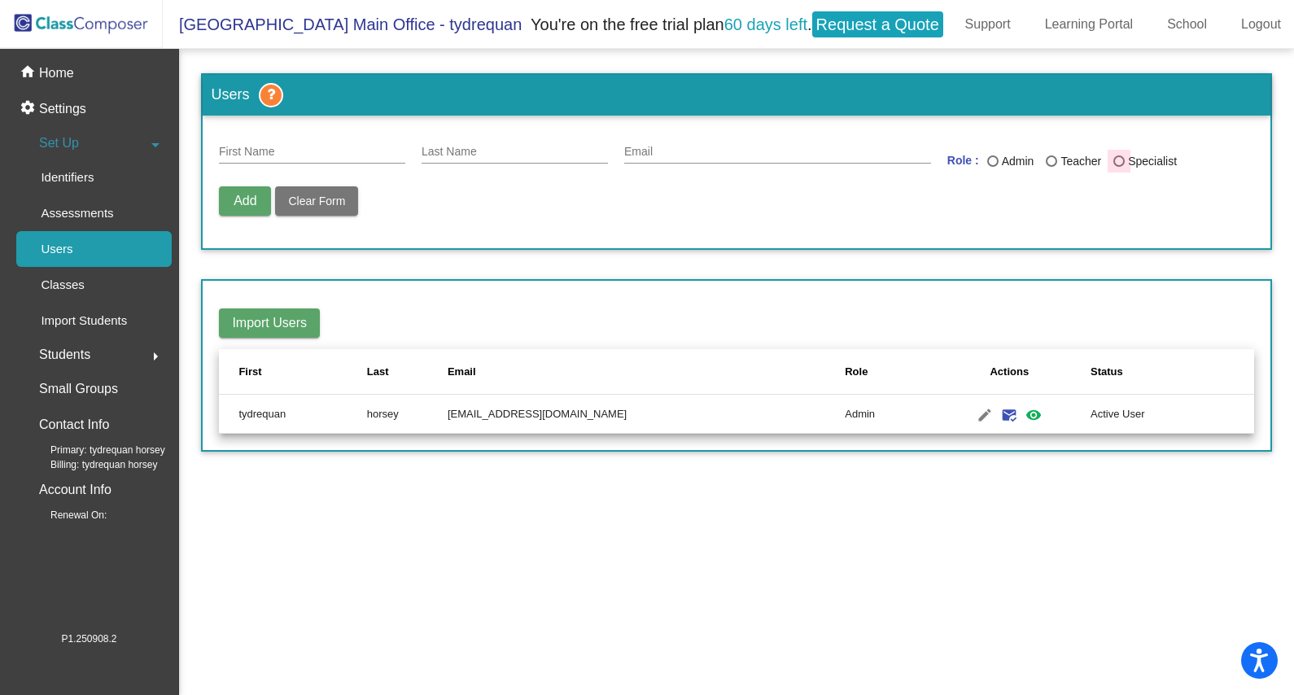
click at [1120, 155] on div "Last Name" at bounding box center [1118, 160] width 11 height 11
click at [1119, 167] on input "Specialist" at bounding box center [1118, 167] width 1 height 1
radio input "true"
